Goal: Communication & Community: Participate in discussion

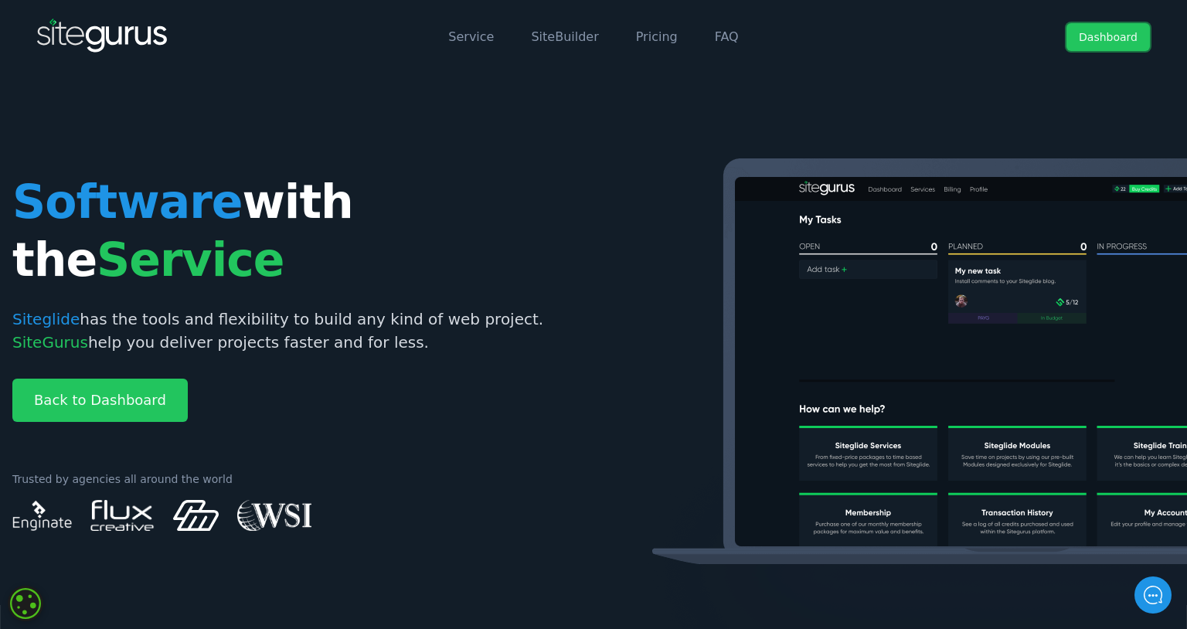
click at [1117, 34] on link "Dashboard" at bounding box center [1108, 37] width 83 height 28
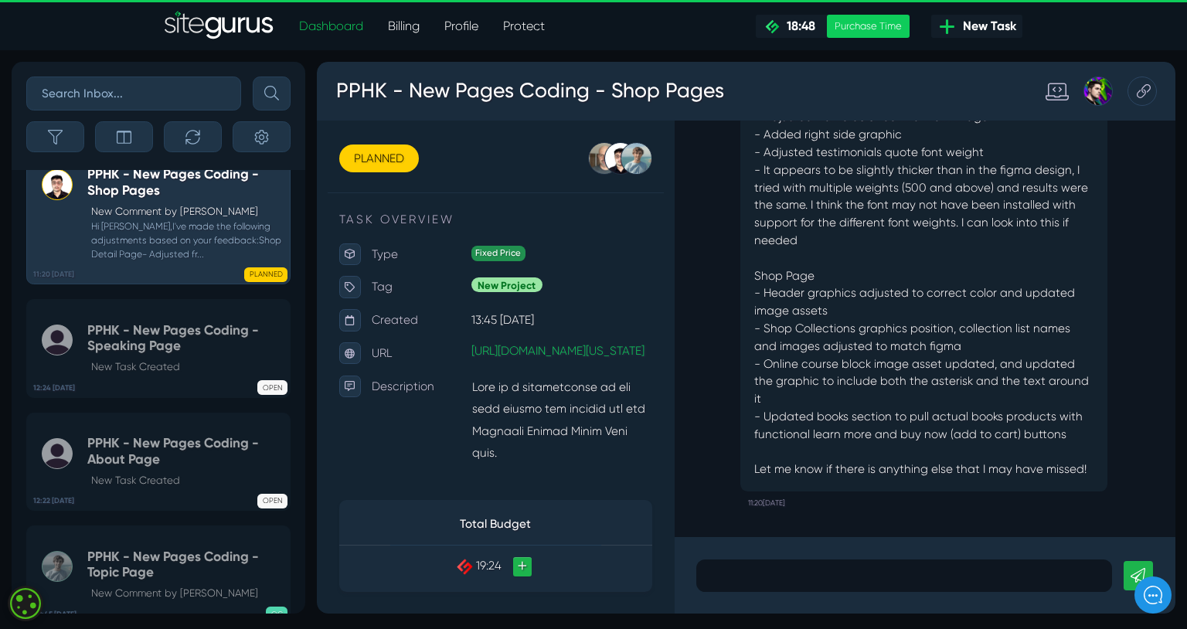
click at [794, 601] on p at bounding box center [935, 603] width 414 height 19
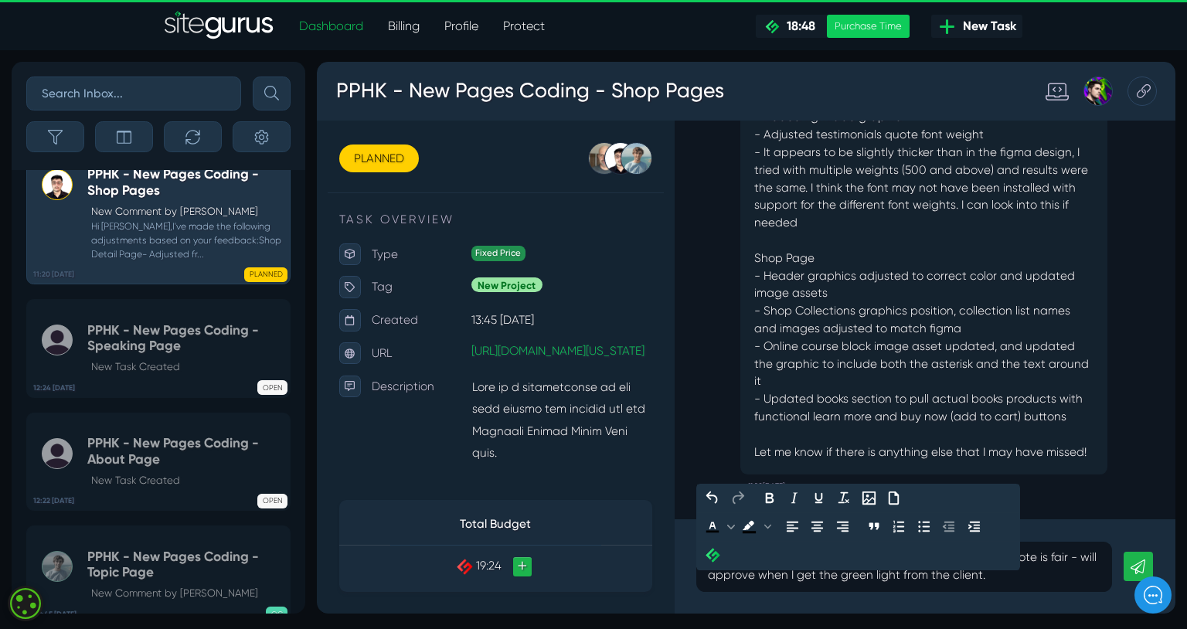
click at [1176, 586] on icon at bounding box center [1181, 593] width 15 height 15
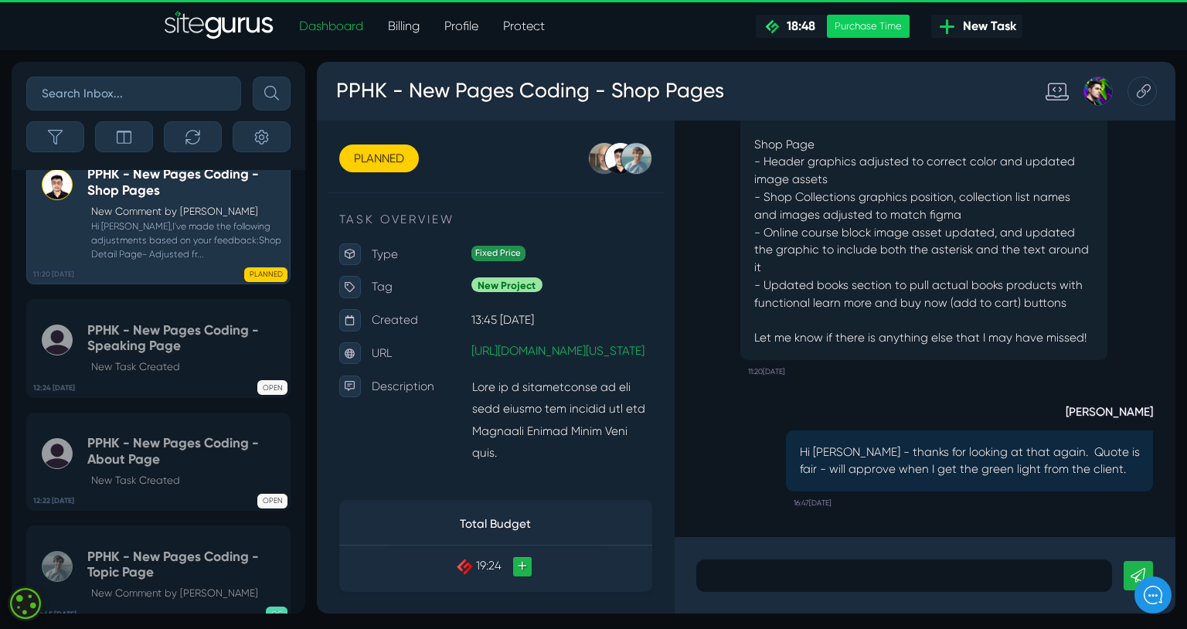
click at [853, 587] on div at bounding box center [936, 603] width 438 height 34
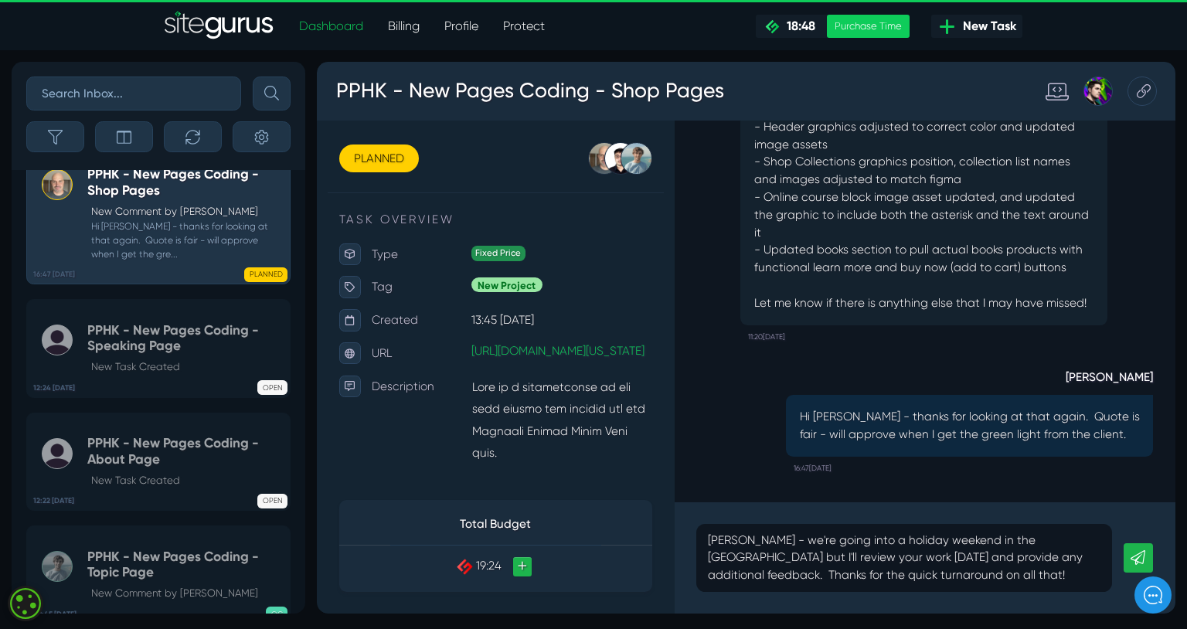
click at [1184, 584] on icon at bounding box center [1181, 584] width 15 height 15
